Goal: Task Accomplishment & Management: Manage account settings

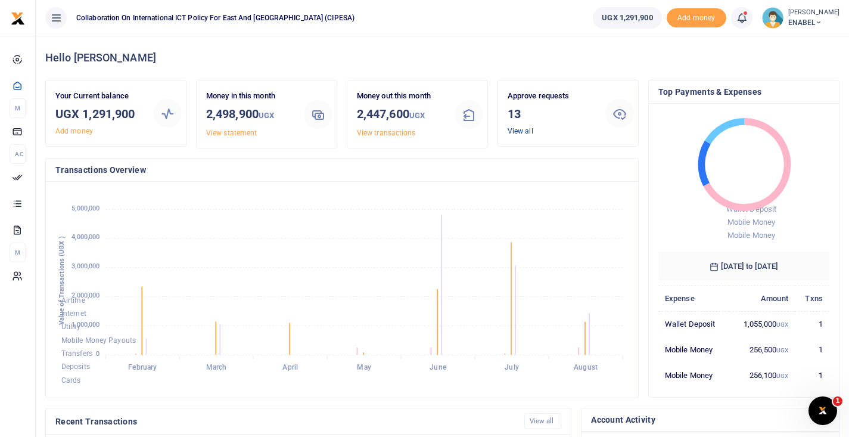
click at [525, 127] on link "View all" at bounding box center [520, 131] width 26 height 8
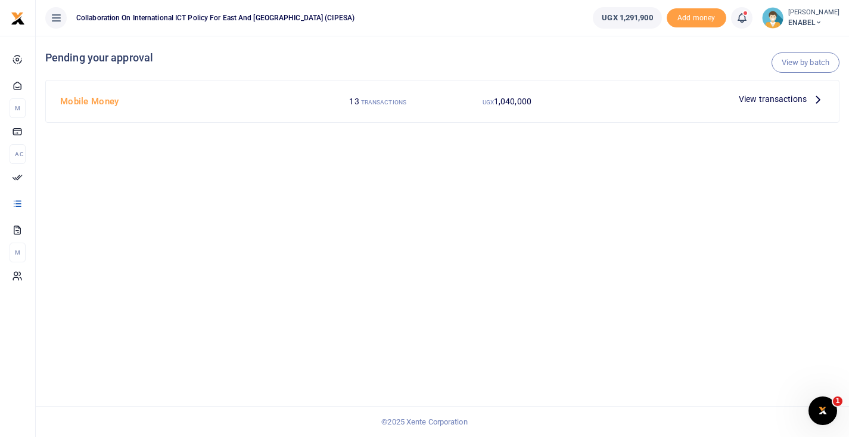
click at [759, 99] on span "View transactions" at bounding box center [772, 98] width 68 height 13
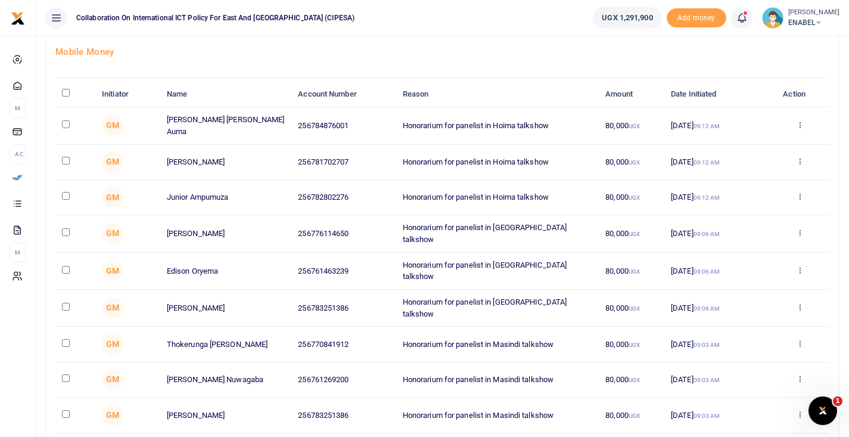
scroll to position [26, 0]
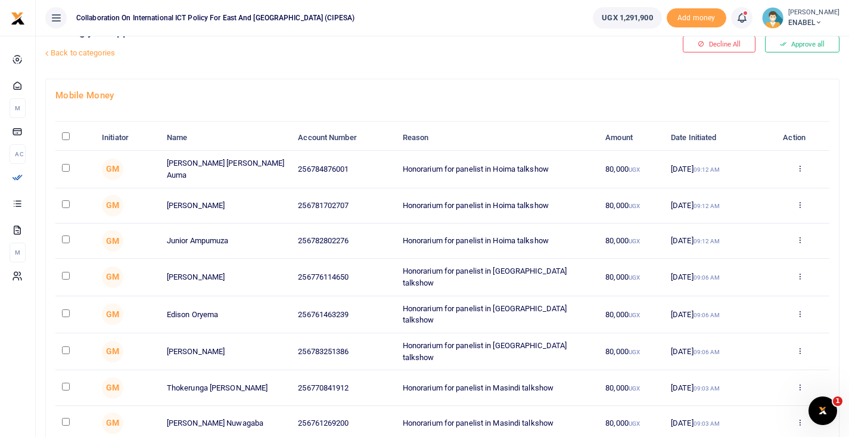
click at [65, 138] on input "\a \a : activate to sort column descending" at bounding box center [66, 136] width 8 height 8
checkbox input "true"
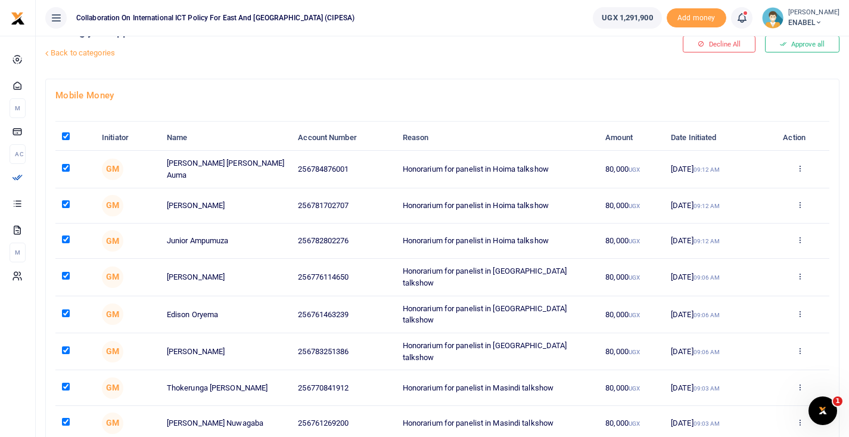
checkbox input "true"
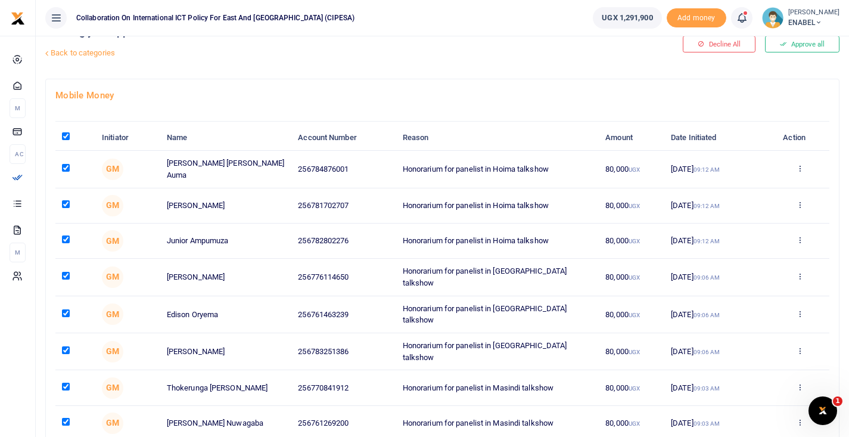
checkbox input "true"
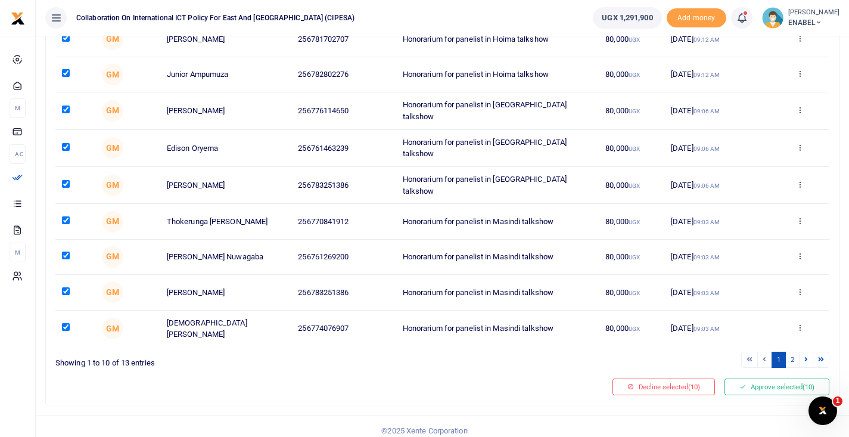
scroll to position [192, 0]
click at [755, 379] on button "Approve selected (10)" at bounding box center [776, 387] width 105 height 17
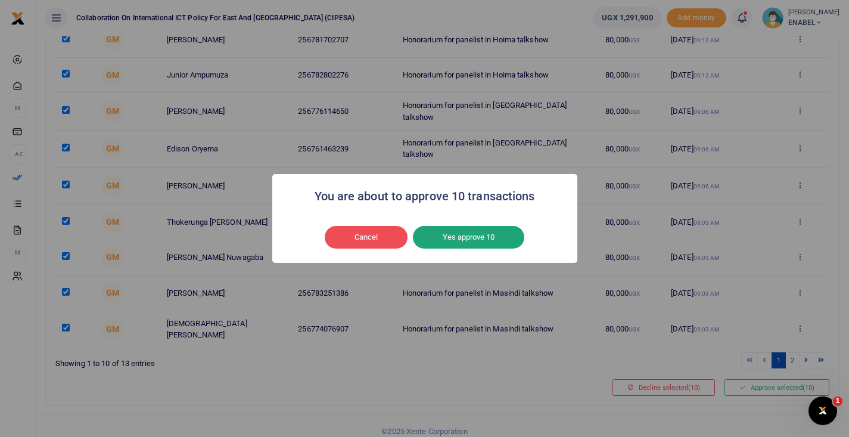
click at [466, 235] on button "Yes approve 10" at bounding box center [468, 237] width 111 height 23
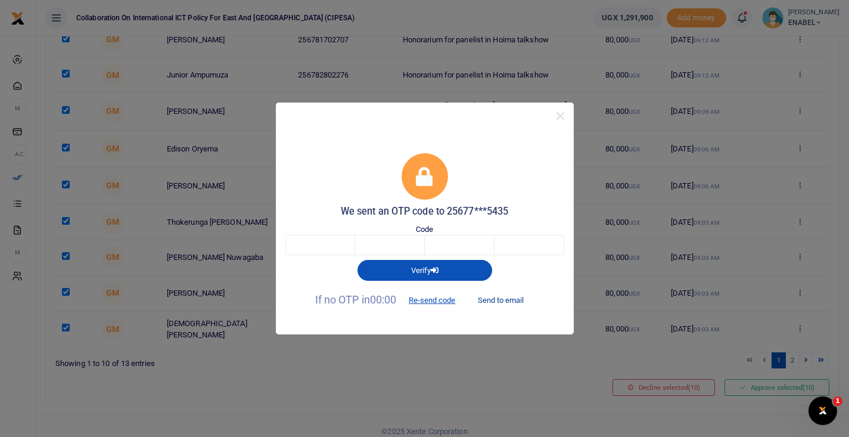
click at [494, 300] on button "Send to email" at bounding box center [500, 300] width 66 height 20
click at [342, 247] on input "text" at bounding box center [320, 245] width 70 height 20
type input "9"
type input "0"
type input "9"
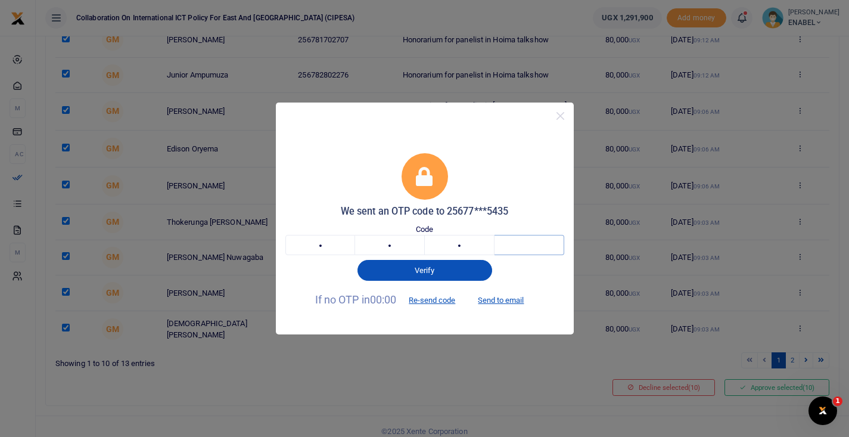
type input "1"
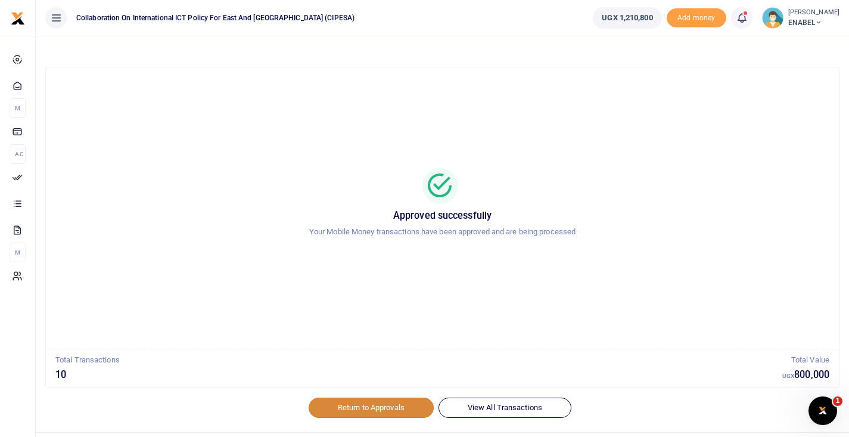
click at [338, 409] on link "Return to Approvals" at bounding box center [370, 407] width 125 height 20
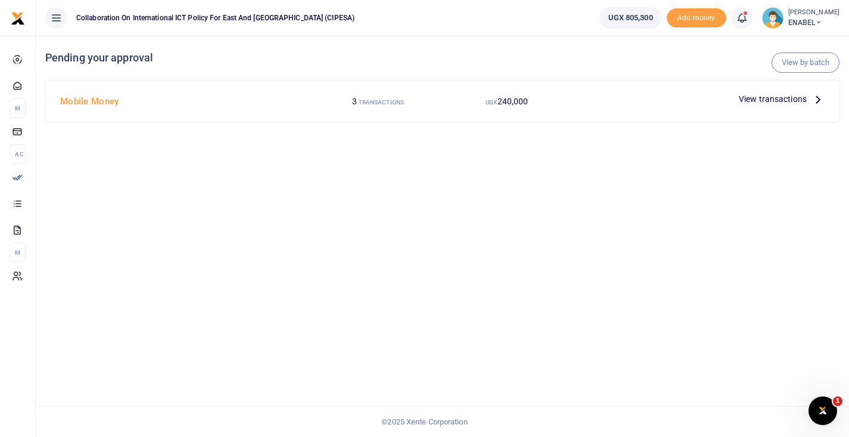
click at [752, 99] on span "View transactions" at bounding box center [772, 98] width 68 height 13
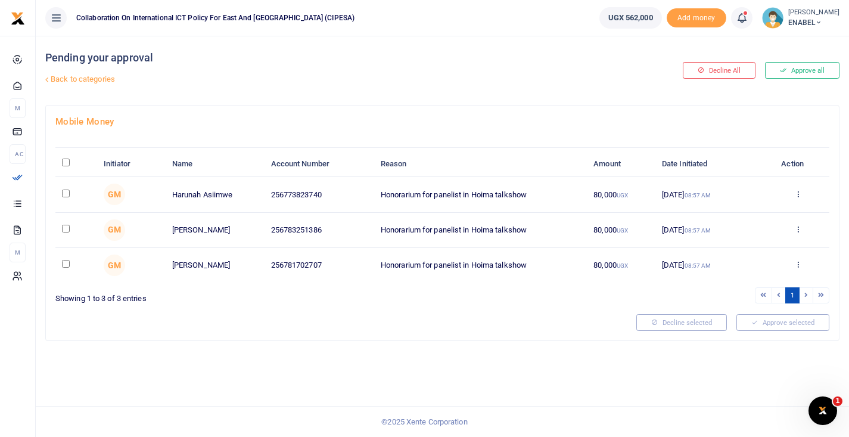
click at [66, 164] on input "\a \a : activate to sort column descending" at bounding box center [66, 162] width 8 height 8
checkbox input "true"
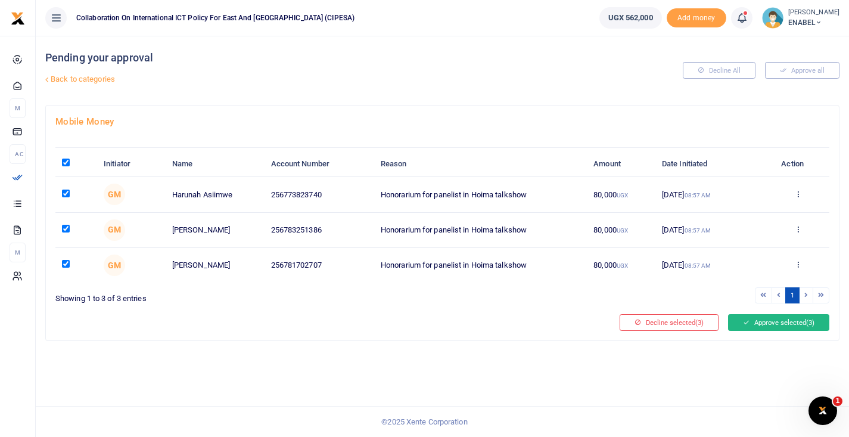
click at [758, 326] on button "Approve selected (3)" at bounding box center [778, 322] width 101 height 17
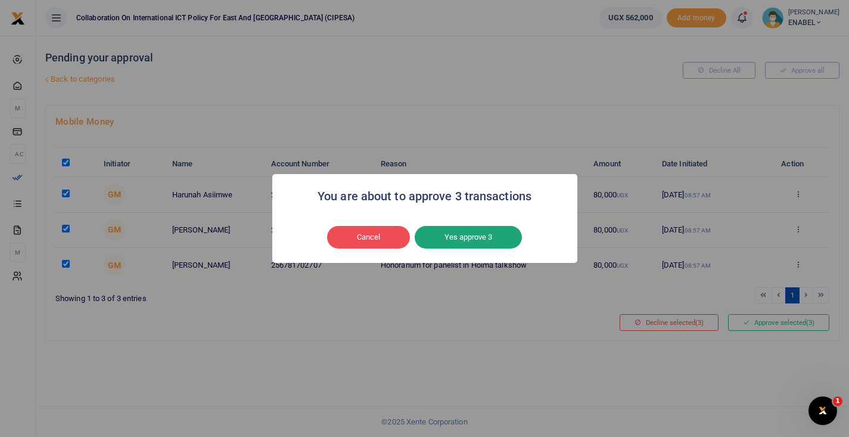
click at [466, 236] on button "Yes approve 3" at bounding box center [467, 237] width 107 height 23
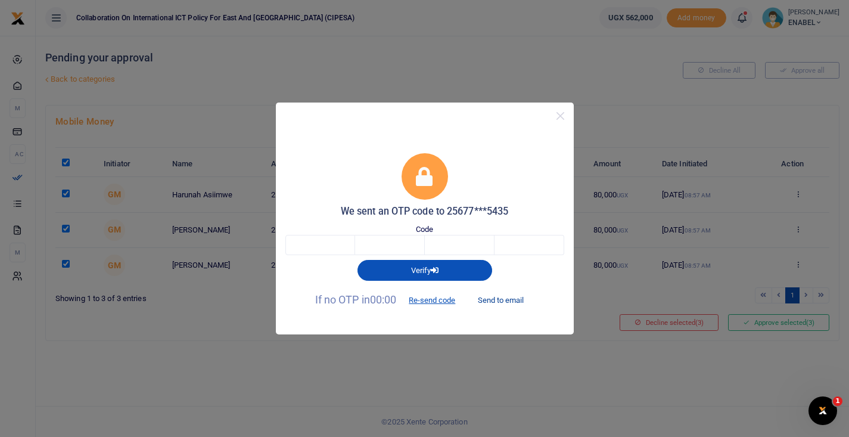
click at [495, 298] on button "Send to email" at bounding box center [500, 300] width 66 height 20
click at [314, 242] on input "text" at bounding box center [320, 245] width 70 height 20
type input "4"
type input "7"
type input "8"
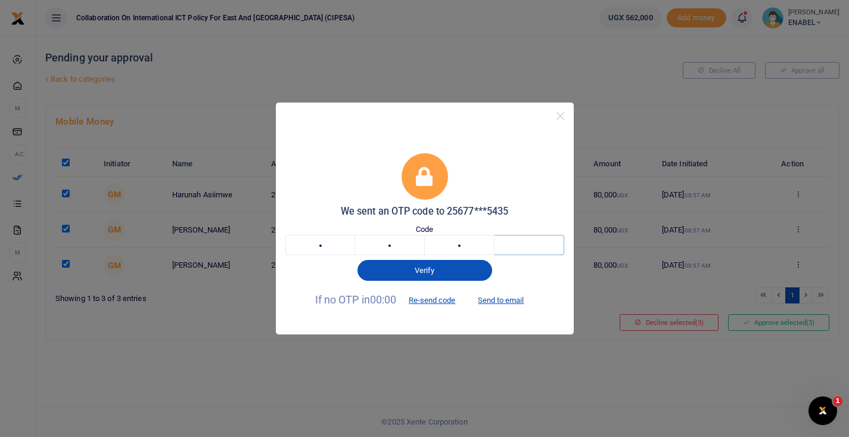
type input "6"
